Goal: Task Accomplishment & Management: Use online tool/utility

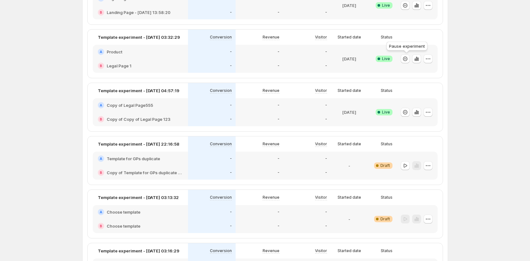
scroll to position [93, 0]
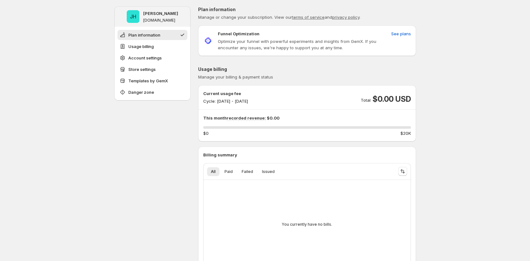
scroll to position [743, 0]
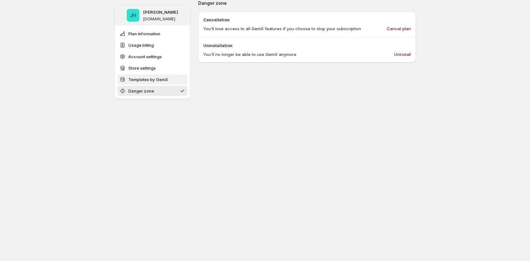
click at [133, 80] on span "Templates by GemX" at bounding box center [148, 79] width 40 height 6
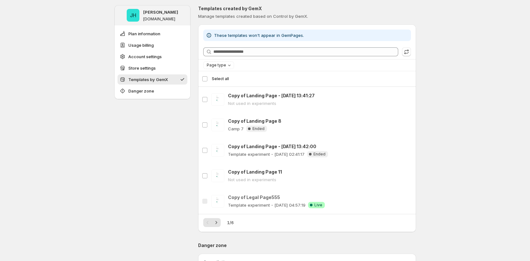
scroll to position [501, 0]
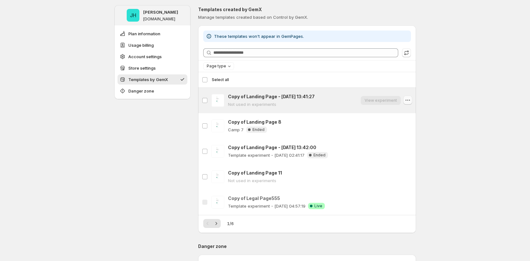
click at [340, 99] on icon "button" at bounding box center [408, 100] width 6 height 6
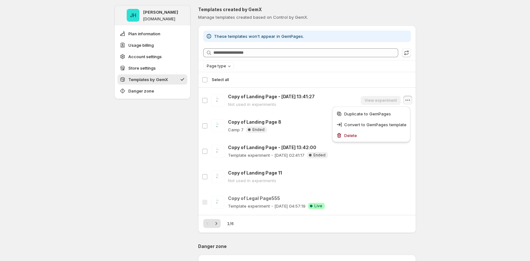
click at [340, 119] on div "JH [PERSON_NAME] [DOMAIN_NAME] Plan information Usage billing Account settings …" at bounding box center [265, 1] width 530 height 1004
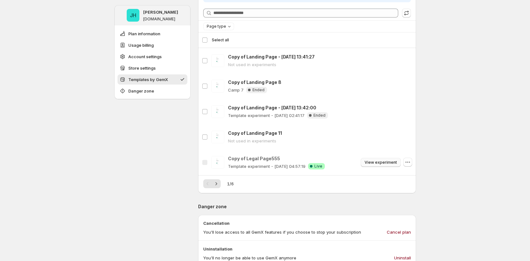
scroll to position [542, 0]
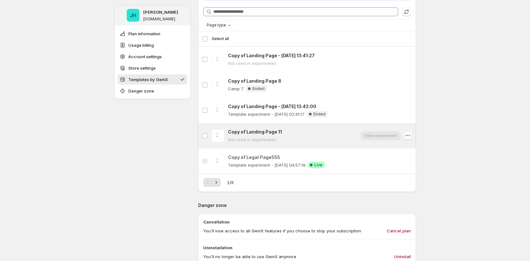
click at [340, 132] on icon "button" at bounding box center [408, 135] width 6 height 6
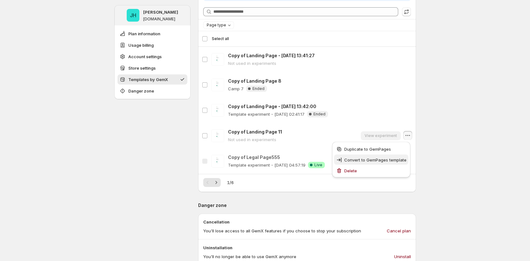
click at [340, 162] on span "Convert to GemPages template" at bounding box center [375, 159] width 62 height 5
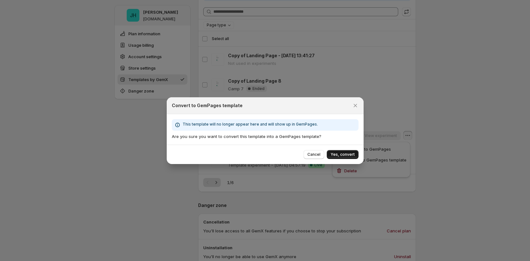
click at [340, 157] on button "Yes, convert" at bounding box center [343, 154] width 32 height 9
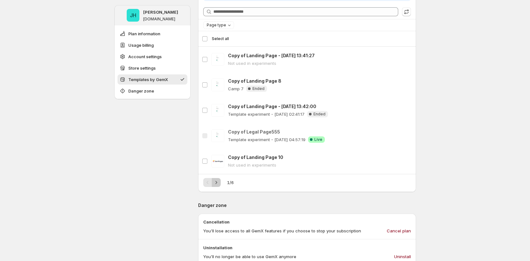
click at [219, 181] on icon "Next" at bounding box center [216, 182] width 6 height 6
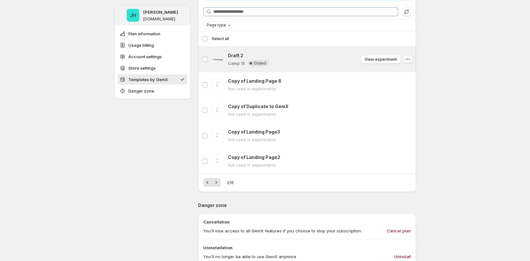
click at [340, 60] on button "button" at bounding box center [407, 59] width 9 height 9
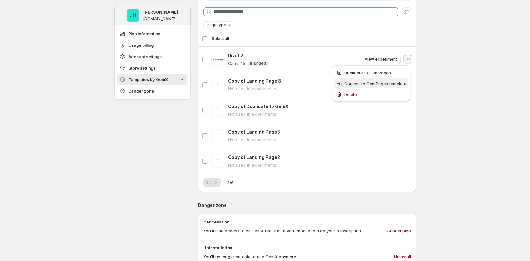
click at [340, 84] on span "Convert to GemPages template" at bounding box center [375, 83] width 62 height 5
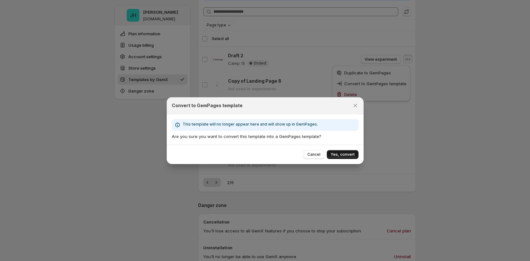
click at [335, 154] on span "Yes, convert" at bounding box center [343, 154] width 24 height 5
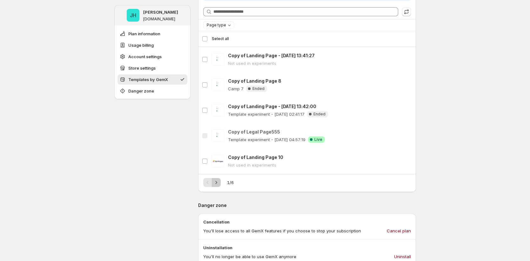
click at [217, 183] on icon "Next" at bounding box center [216, 182] width 6 height 6
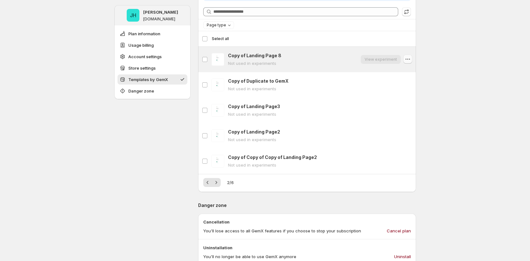
click at [340, 59] on icon "button" at bounding box center [408, 59] width 6 height 6
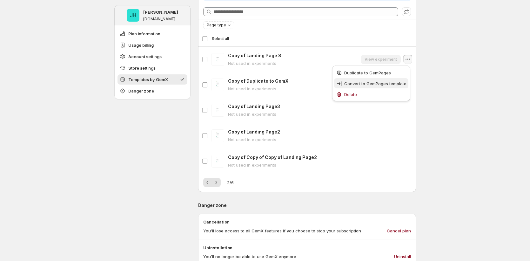
click at [340, 84] on span "Convert to GemPages template" at bounding box center [375, 83] width 62 height 5
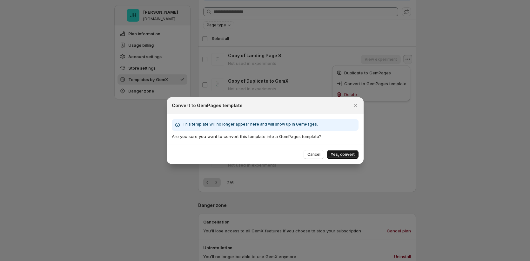
click at [340, 157] on button "Yes, convert" at bounding box center [343, 154] width 32 height 9
